Goal: Transaction & Acquisition: Book appointment/travel/reservation

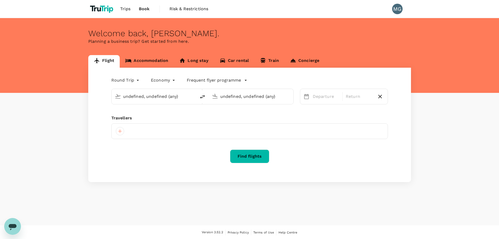
type input "[GEOGRAPHIC_DATA], [GEOGRAPHIC_DATA] (any)"
type input "Sapporo, Japan (any)"
type input "Osaka, Japan (any)"
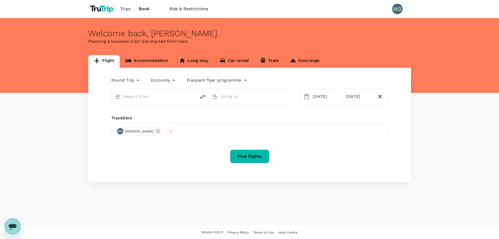
type input "Sapporo, Japan (any)"
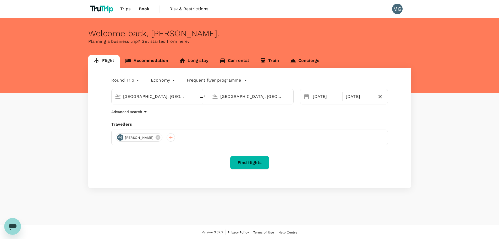
click at [165, 59] on link "Accommodation" at bounding box center [147, 61] width 54 height 13
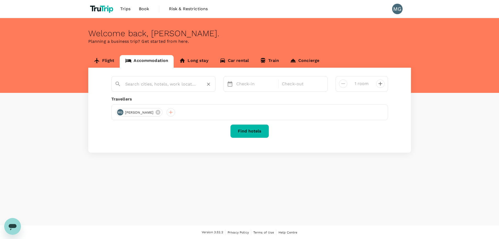
click at [168, 79] on div at bounding box center [166, 82] width 91 height 13
click at [168, 83] on input "text" at bounding box center [161, 84] width 72 height 8
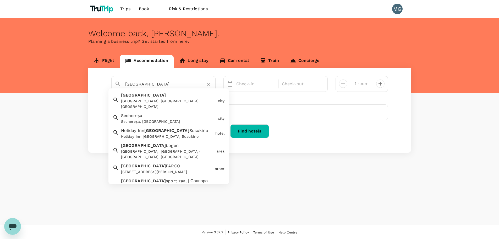
click at [160, 99] on div "[GEOGRAPHIC_DATA], [GEOGRAPHIC_DATA], [GEOGRAPHIC_DATA]" at bounding box center [168, 103] width 95 height 11
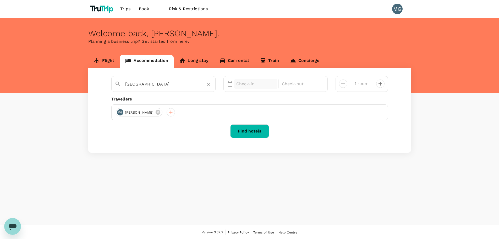
type input "Sapporo"
click at [244, 83] on p "Check-in" at bounding box center [255, 84] width 39 height 6
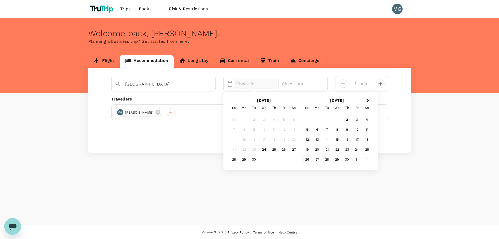
click at [305, 159] on div "26" at bounding box center [307, 159] width 10 height 10
click at [262, 161] on div "29" at bounding box center [264, 159] width 10 height 10
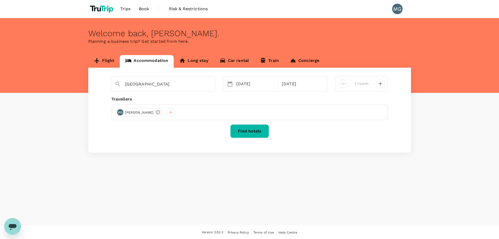
click at [251, 135] on button "Find hotels" at bounding box center [249, 131] width 39 height 14
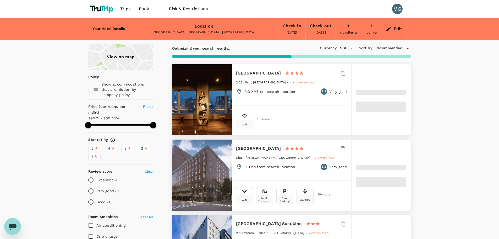
type input "499.59"
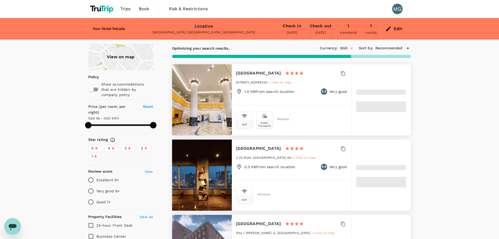
type input "55.59"
click at [349, 50] on icon "Open" at bounding box center [351, 48] width 6 height 6
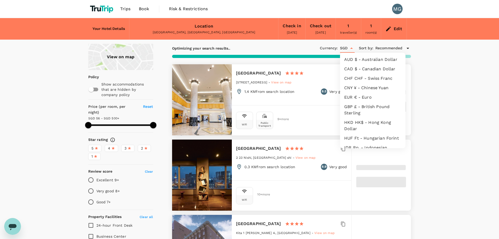
scroll to position [102, 0]
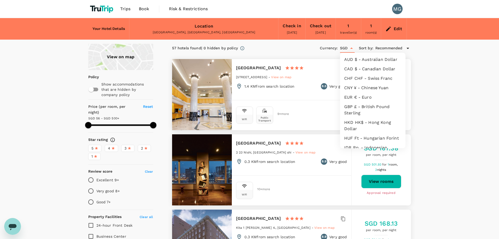
type input "499.59"
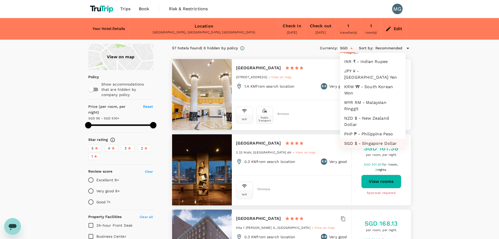
click at [377, 77] on li "JPY ¥ - Japan Yen" at bounding box center [372, 74] width 65 height 16
type input "JPY"
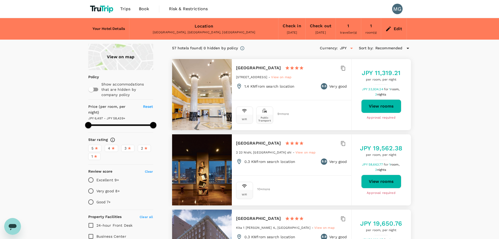
click at [380, 48] on span "Recommended" at bounding box center [388, 48] width 27 height 6
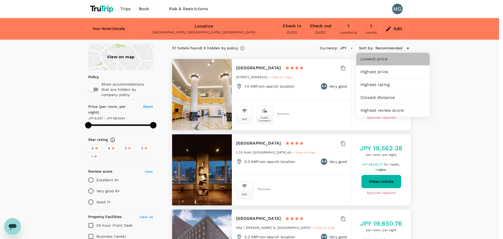
click at [383, 58] on span "Lowest price" at bounding box center [392, 59] width 65 height 6
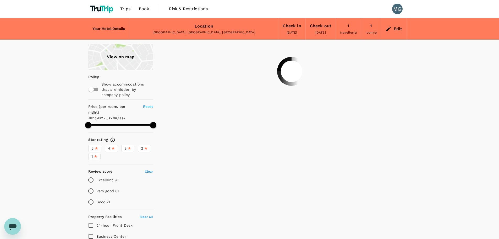
type input "499.59"
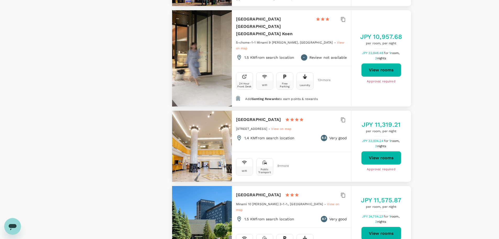
scroll to position [1362, 0]
